Goal: Find specific page/section: Find specific page/section

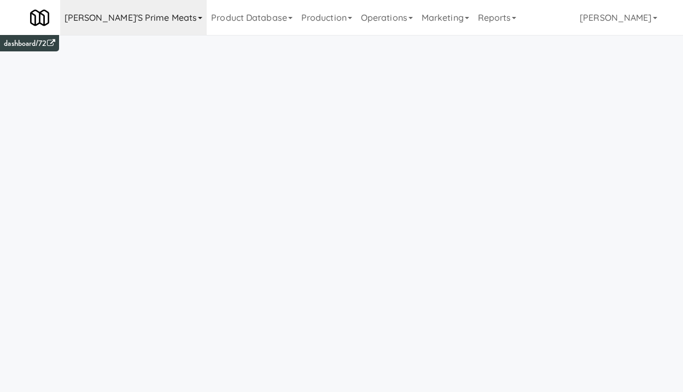
click at [138, 23] on link "[PERSON_NAME]'s Prime Meats" at bounding box center [133, 17] width 147 height 35
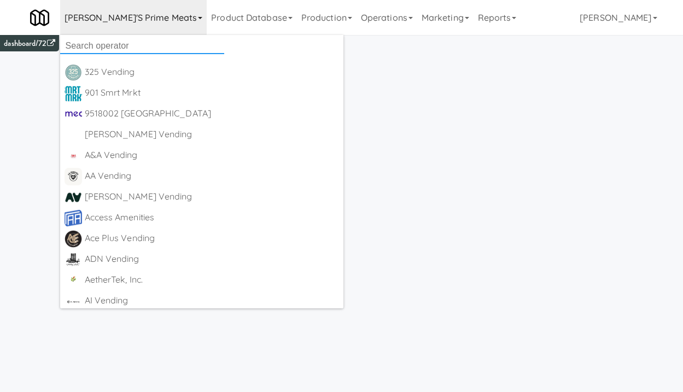
click at [119, 40] on input "text" at bounding box center [142, 46] width 164 height 16
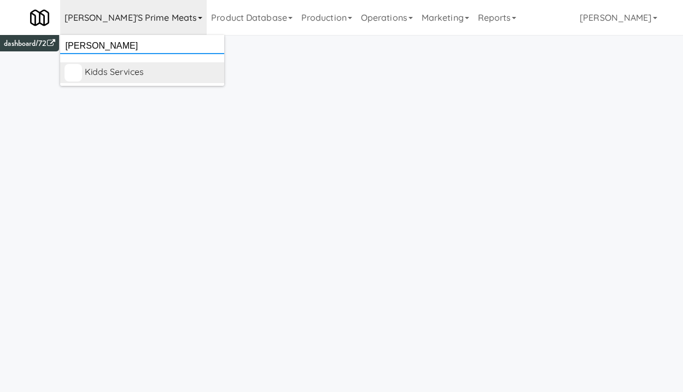
type input "[PERSON_NAME]"
click at [126, 69] on div "Kidds Services" at bounding box center [152, 72] width 135 height 16
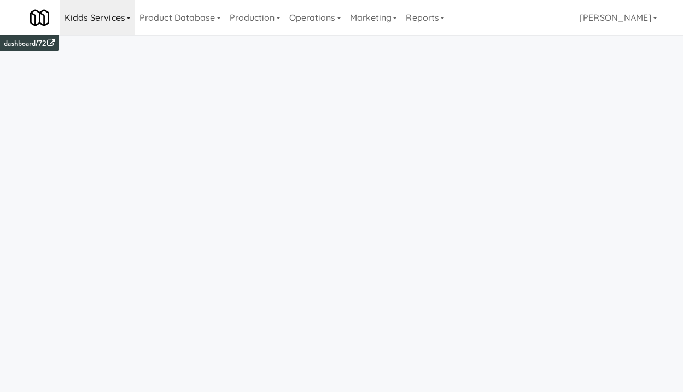
click at [123, 23] on link "Kidds Services" at bounding box center [97, 17] width 75 height 35
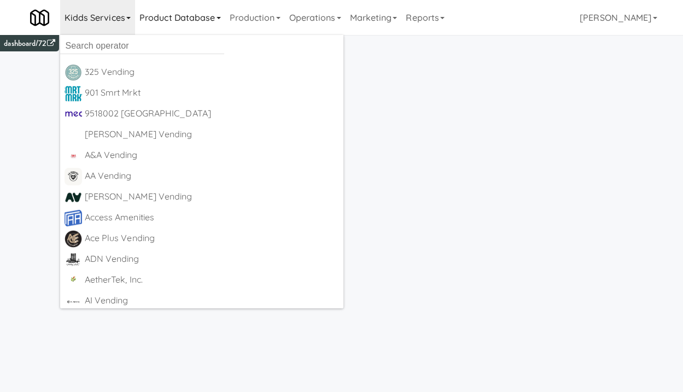
click at [195, 22] on link "Product Database" at bounding box center [180, 17] width 90 height 35
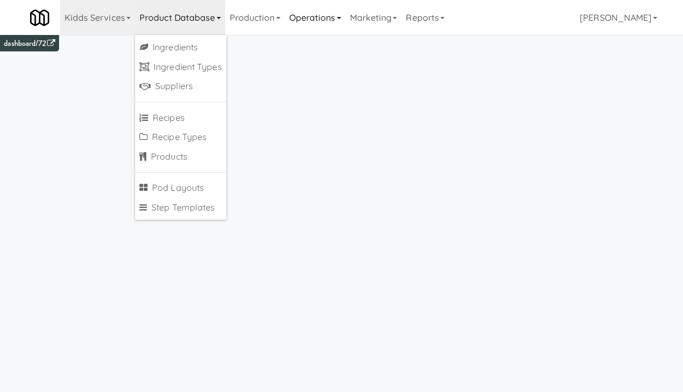
click at [303, 22] on link "Operations" at bounding box center [315, 17] width 61 height 35
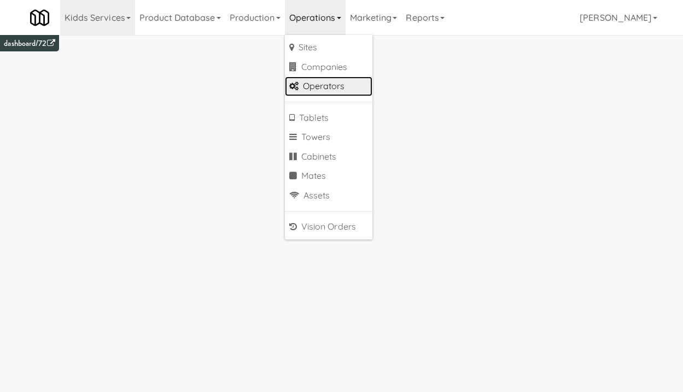
click at [349, 89] on link "Operators" at bounding box center [328, 87] width 87 height 20
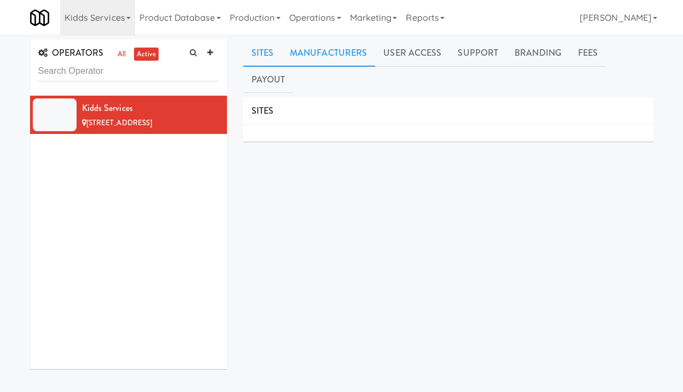
click at [335, 55] on link "Manufacturers" at bounding box center [327, 52] width 93 height 27
click at [319, 131] on link "Kidds Services" at bounding box center [316, 136] width 42 height 10
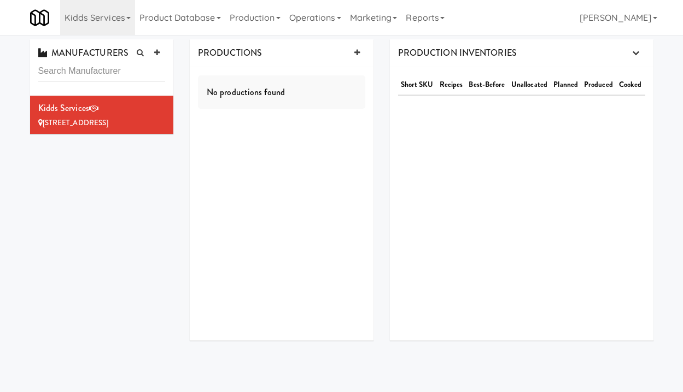
click at [266, 134] on div "No productions found" at bounding box center [282, 203] width 184 height 273
click at [308, 16] on link "Operations" at bounding box center [315, 17] width 61 height 35
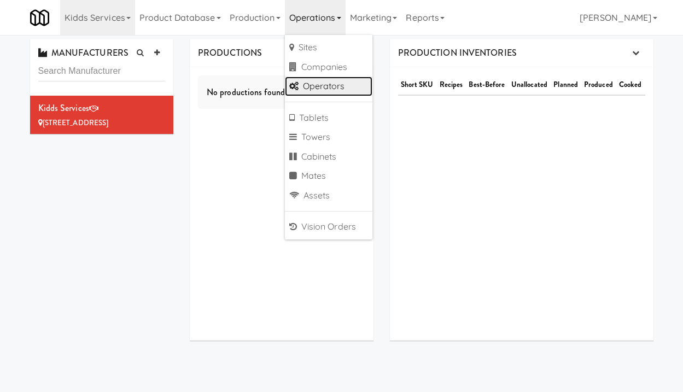
click at [351, 90] on link "Operators" at bounding box center [328, 87] width 87 height 20
